Goal: Transaction & Acquisition: Subscribe to service/newsletter

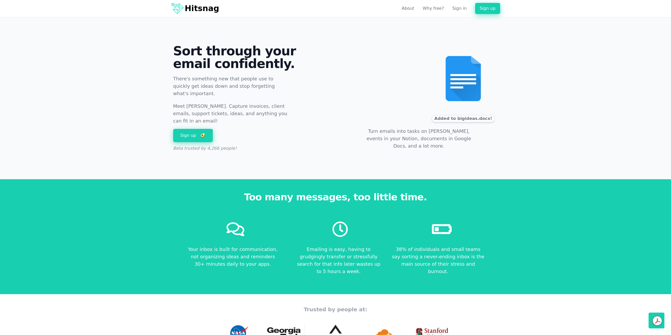
click at [440, 9] on link "Why free?" at bounding box center [432, 8] width 21 height 6
click at [414, 7] on link "About" at bounding box center [408, 8] width 12 height 6
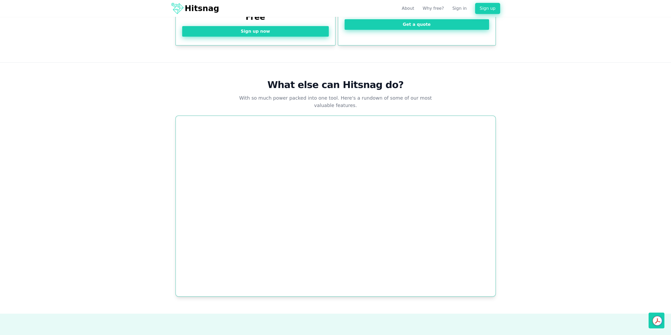
scroll to position [1292, 0]
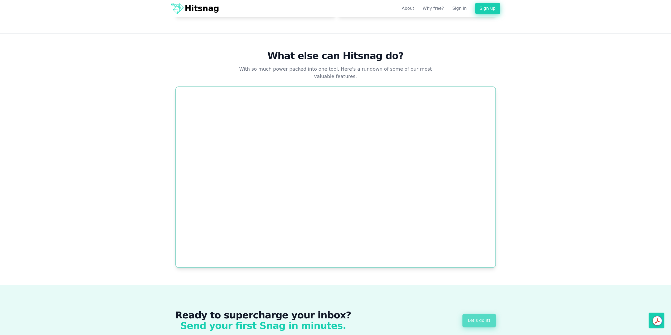
click at [483, 314] on link "Let's do it!" at bounding box center [478, 320] width 33 height 13
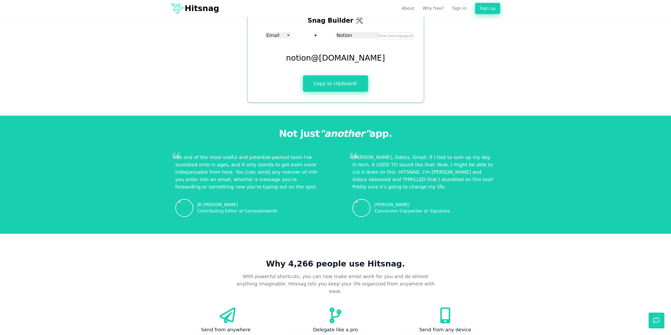
scroll to position [475, 0]
